Goal: Task Accomplishment & Management: Manage account settings

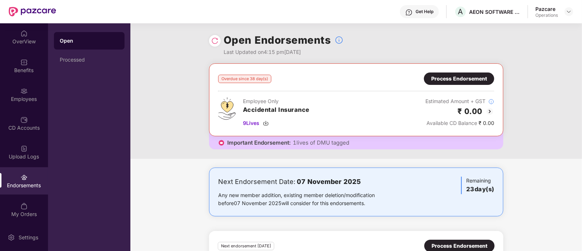
click at [438, 78] on div "Process Endorsement" at bounding box center [459, 79] width 56 height 8
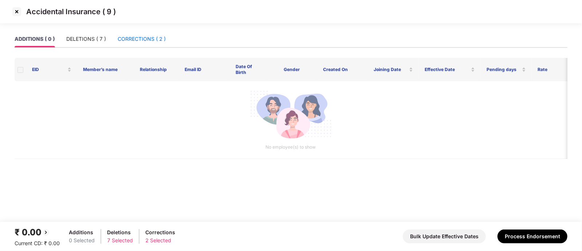
click at [141, 37] on div "CORRECTIONS ( 2 )" at bounding box center [142, 39] width 48 height 8
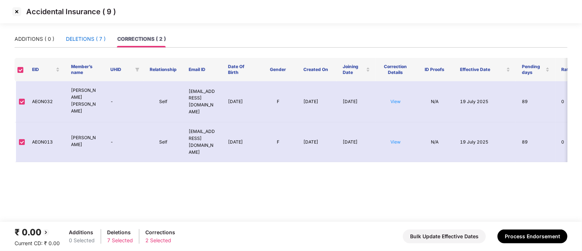
click at [80, 41] on div "DELETIONS ( 7 )" at bounding box center [86, 39] width 40 height 8
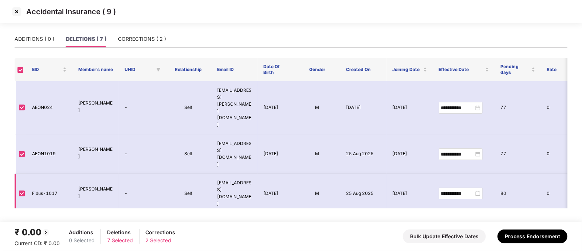
scroll to position [78, 0]
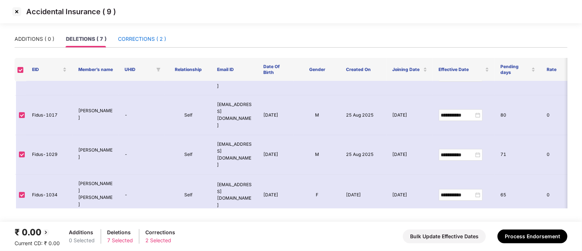
click at [137, 43] on div "CORRECTIONS ( 2 )" at bounding box center [142, 39] width 48 height 8
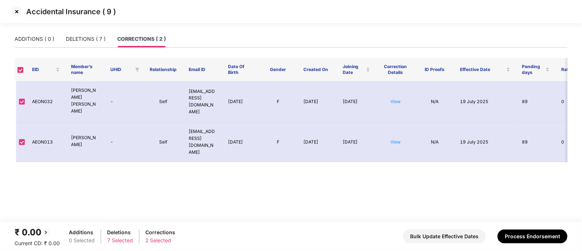
scroll to position [0, 0]
click at [16, 9] on img at bounding box center [17, 12] width 12 height 12
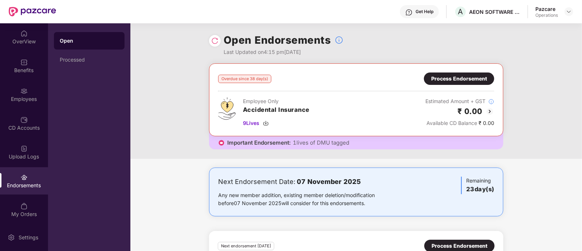
click at [459, 75] on div "Process Endorsement" at bounding box center [459, 79] width 56 height 8
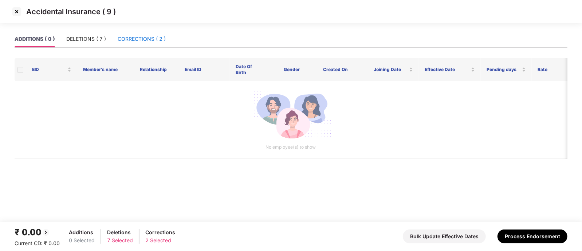
click at [150, 43] on div "CORRECTIONS ( 2 )" at bounding box center [142, 39] width 48 height 8
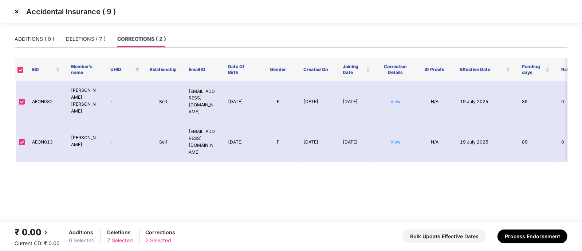
click at [17, 71] on th at bounding box center [21, 69] width 12 height 23
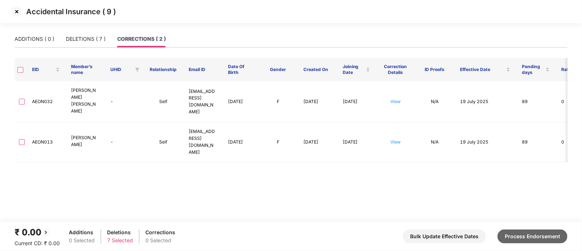
click at [533, 234] on button "Process Endorsement" at bounding box center [532, 236] width 70 height 14
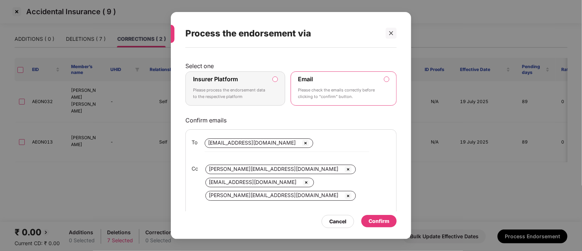
click at [248, 84] on div "Insurer Platform Please process the endorsement data to the respective platform" at bounding box center [230, 88] width 74 height 26
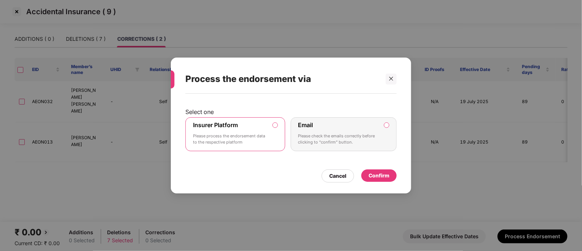
click at [381, 175] on div "Confirm" at bounding box center [379, 176] width 21 height 8
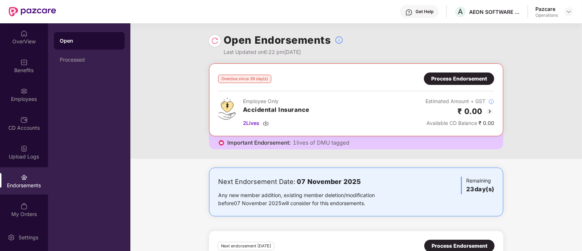
click at [564, 14] on div at bounding box center [568, 11] width 9 height 9
click at [568, 10] on img at bounding box center [569, 12] width 6 height 6
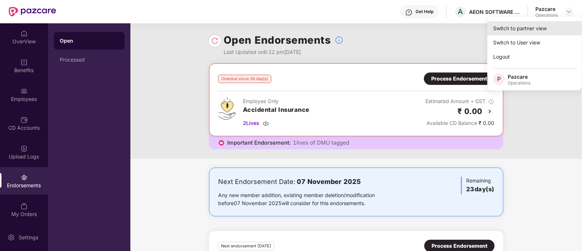
click at [506, 31] on div "Switch to partner view" at bounding box center [534, 28] width 95 height 14
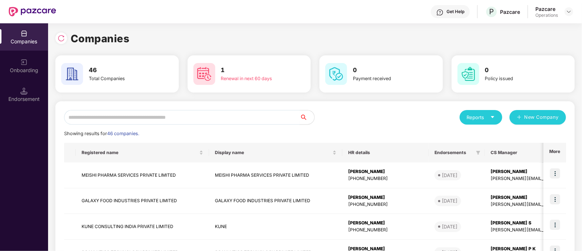
click at [87, 121] on input "text" at bounding box center [182, 117] width 236 height 15
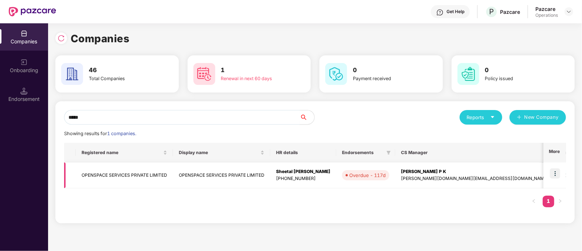
type input "*****"
click at [558, 174] on img at bounding box center [555, 173] width 10 height 10
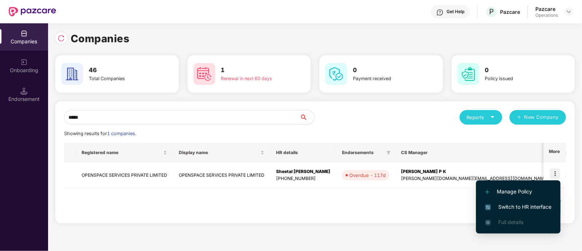
click at [528, 205] on span "Switch to HR interface" at bounding box center [518, 207] width 66 height 8
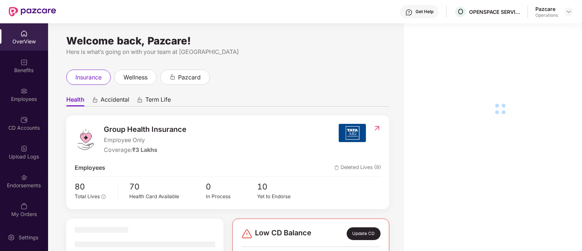
scroll to position [1, 0]
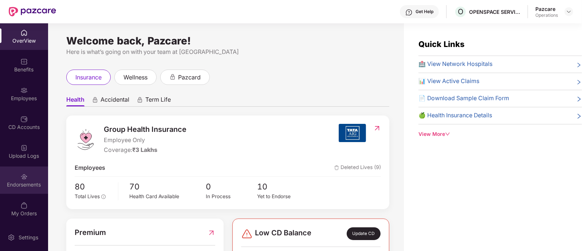
click at [16, 186] on div "Endorsements" at bounding box center [24, 184] width 48 height 7
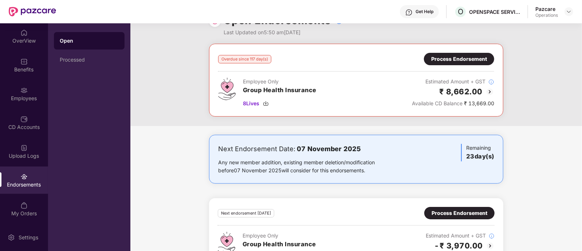
scroll to position [0, 0]
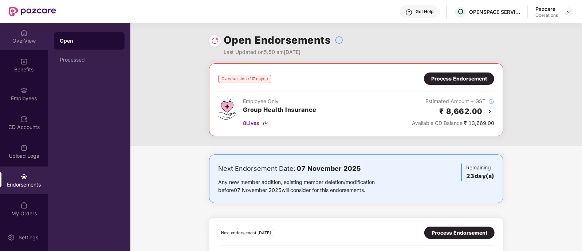
click at [35, 36] on div "OverView" at bounding box center [24, 36] width 48 height 27
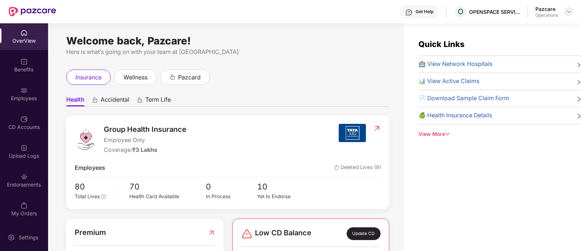
click at [570, 12] on img at bounding box center [569, 12] width 6 height 6
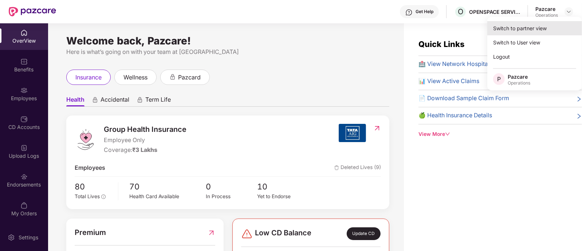
click at [517, 30] on div "Switch to partner view" at bounding box center [534, 28] width 95 height 14
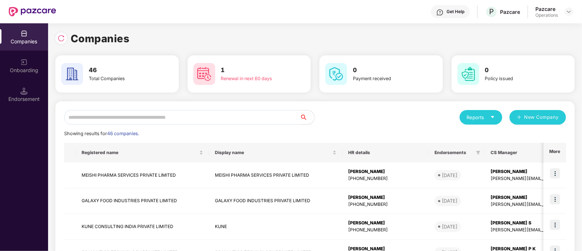
click at [204, 111] on input "text" at bounding box center [182, 117] width 236 height 15
click at [63, 40] on img at bounding box center [61, 38] width 7 height 7
click at [107, 114] on input "***" at bounding box center [182, 117] width 236 height 15
type input "*"
click at [55, 37] on div "Companies 48 Total Companies 1 Renewal in next 60 days 0 Payment received 0 Pol…" at bounding box center [315, 137] width 534 height 228
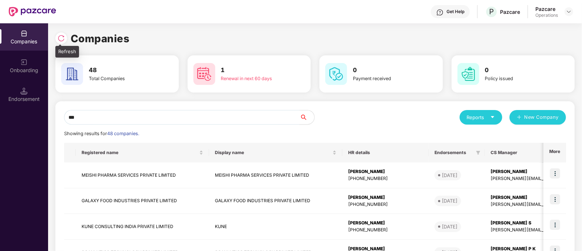
click at [65, 43] on div at bounding box center [61, 38] width 12 height 12
click at [114, 114] on input "***" at bounding box center [182, 117] width 236 height 15
type input "*"
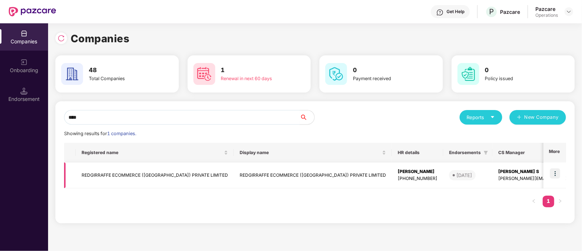
type input "****"
click at [131, 171] on td "REDGIRRAFFE ECOMMERCE ([GEOGRAPHIC_DATA]) PRIVATE LIMITED" at bounding box center [155, 175] width 158 height 26
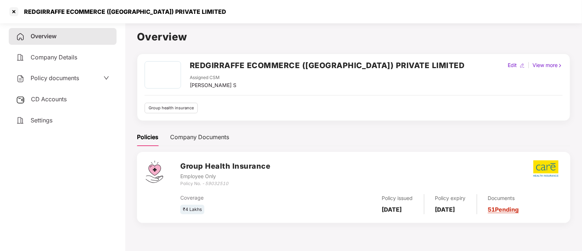
click at [48, 120] on span "Settings" at bounding box center [42, 120] width 22 height 7
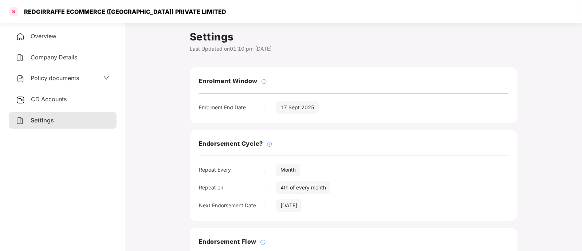
click at [15, 13] on div at bounding box center [14, 12] width 12 height 12
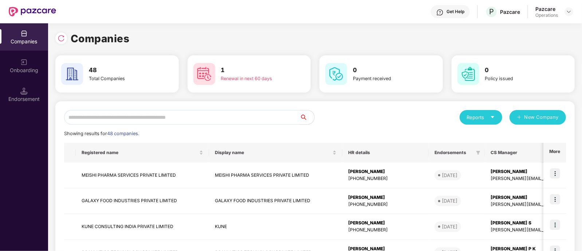
click at [178, 113] on input "text" at bounding box center [182, 117] width 236 height 15
type input "*"
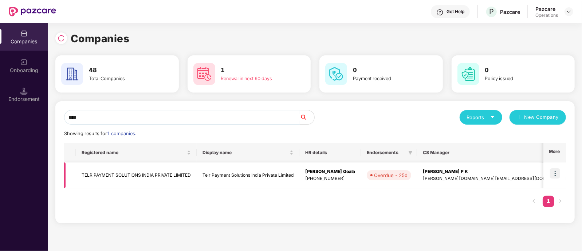
type input "****"
click at [113, 173] on td "TELR PAYMENT SOLUTIONS INDIA PRIVATE LIMITED" at bounding box center [136, 175] width 121 height 26
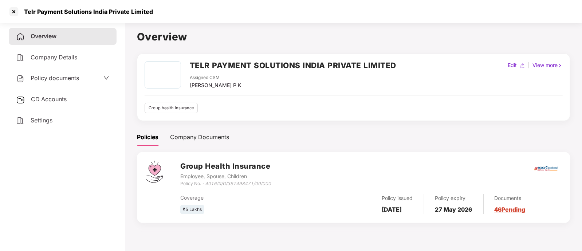
click at [65, 103] on span "CD Accounts" at bounding box center [49, 98] width 36 height 7
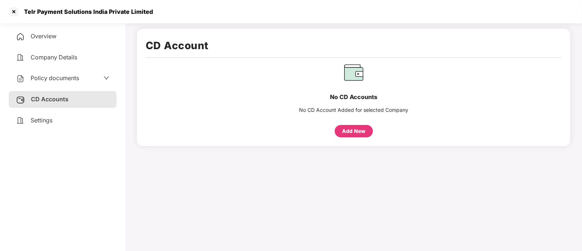
click at [51, 39] on span "Overview" at bounding box center [44, 35] width 26 height 7
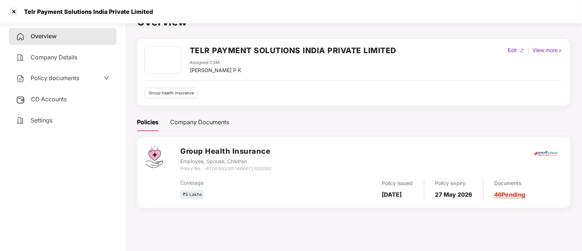
scroll to position [15, 0]
click at [62, 102] on span "CD Accounts" at bounding box center [49, 98] width 36 height 7
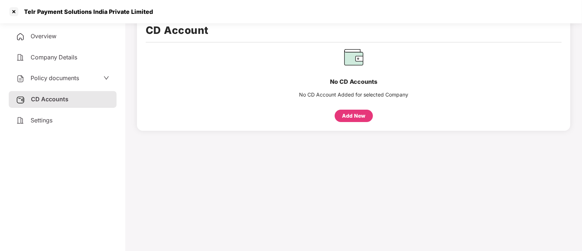
scroll to position [0, 0]
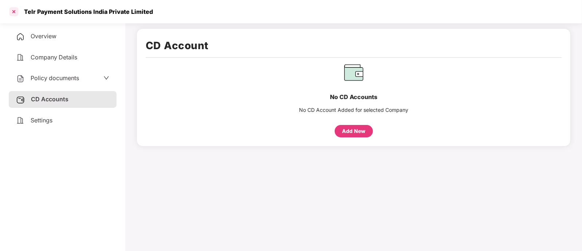
click at [11, 15] on div at bounding box center [14, 12] width 12 height 12
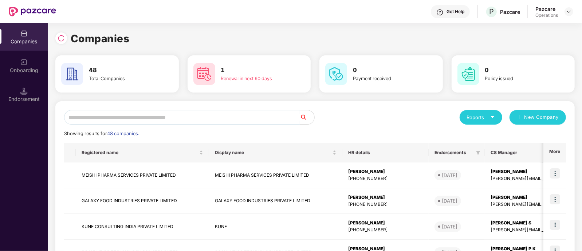
click at [216, 113] on input "text" at bounding box center [182, 117] width 236 height 15
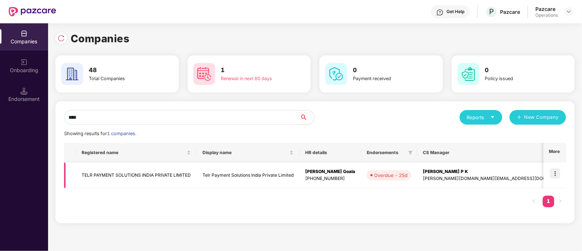
type input "****"
click at [554, 173] on img at bounding box center [555, 173] width 10 height 10
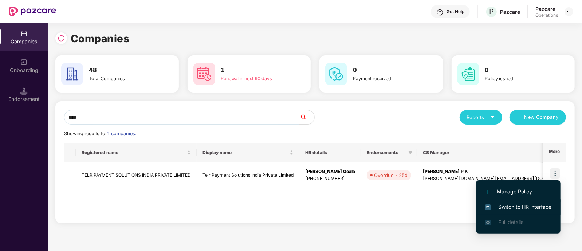
click at [510, 203] on span "Switch to HR interface" at bounding box center [518, 207] width 66 height 8
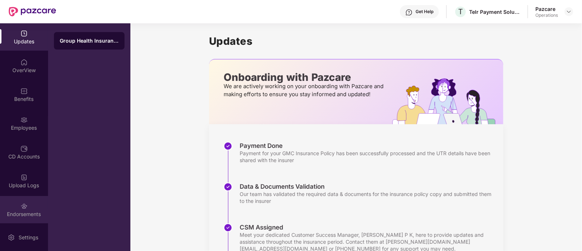
click at [22, 204] on img at bounding box center [23, 205] width 7 height 7
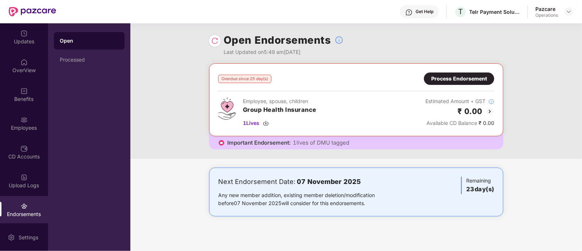
click at [443, 75] on div "Process Endorsement" at bounding box center [459, 79] width 56 height 8
